Goal: Find specific page/section: Find specific page/section

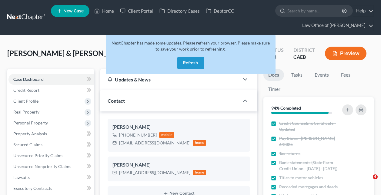
select select "6"
select select "0"
click at [198, 63] on button "Refresh" at bounding box center [190, 63] width 27 height 12
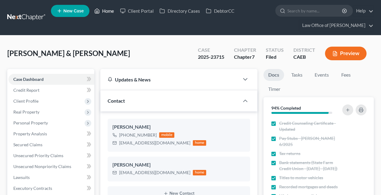
click at [106, 10] on link "Home" at bounding box center [104, 10] width 26 height 11
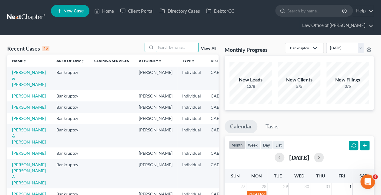
click at [191, 49] on input "search" at bounding box center [177, 47] width 42 height 9
paste input "[PERSON_NAME] and [PERSON_NAME]"
type input "[PERSON_NAME] and [PERSON_NAME]"
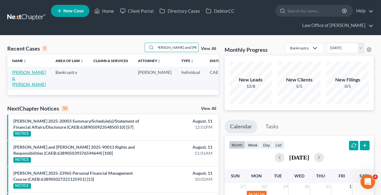
scroll to position [0, 0]
click at [18, 79] on link "Callaway, Olivia & Brian" at bounding box center [29, 78] width 34 height 17
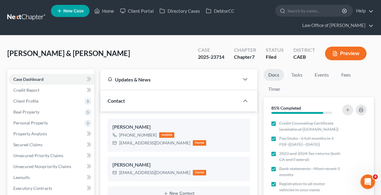
scroll to position [57, 0]
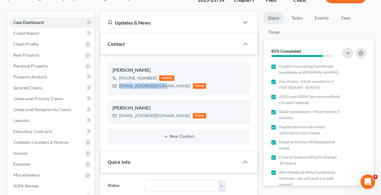
drag, startPoint x: 162, startPoint y: 86, endPoint x: 119, endPoint y: 85, distance: 42.5
click at [119, 85] on div "vimexzo@hotmail.com home" at bounding box center [160, 86] width 94 height 8
copy div "vimexzo@hotmail.com"
drag, startPoint x: 171, startPoint y: 116, endPoint x: 120, endPoint y: 122, distance: 51.6
click at [120, 122] on div "Brian Callaway bbcallaway209@yahoo.com home" at bounding box center [179, 112] width 143 height 25
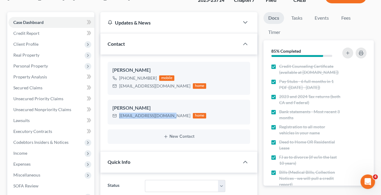
copy div "bbcallaway209@yahoo.com"
